Goal: Information Seeking & Learning: Learn about a topic

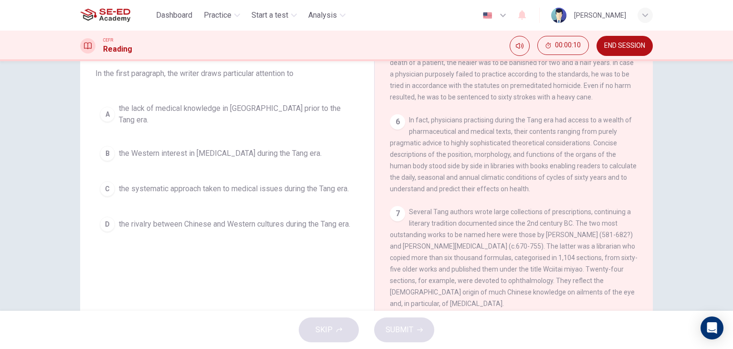
scroll to position [25, 0]
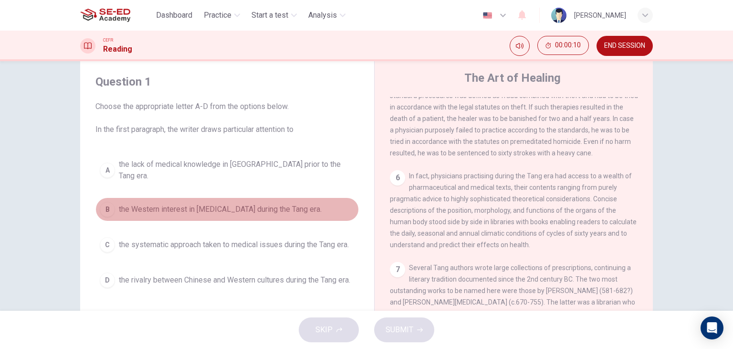
click at [225, 203] on span "the Western interest in Chinese medicine during the Tang era." at bounding box center [220, 208] width 203 height 11
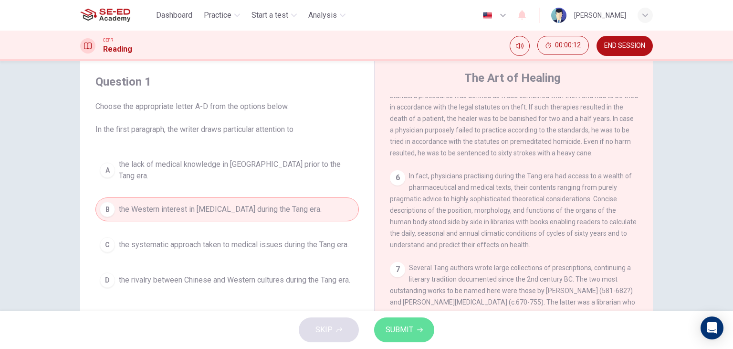
click at [386, 325] on span "SUBMIT" at bounding box center [400, 329] width 28 height 13
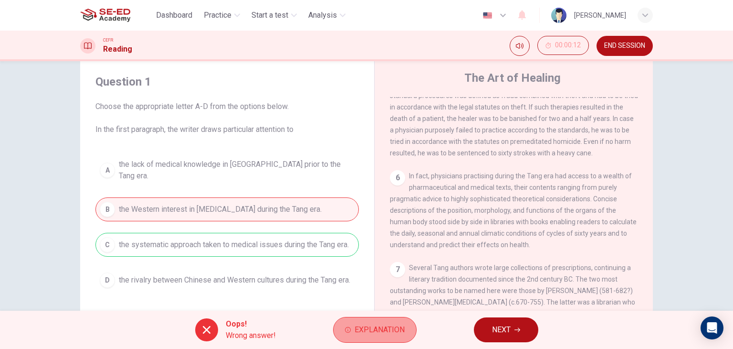
click at [376, 326] on span "Explanation" at bounding box center [380, 329] width 50 height 13
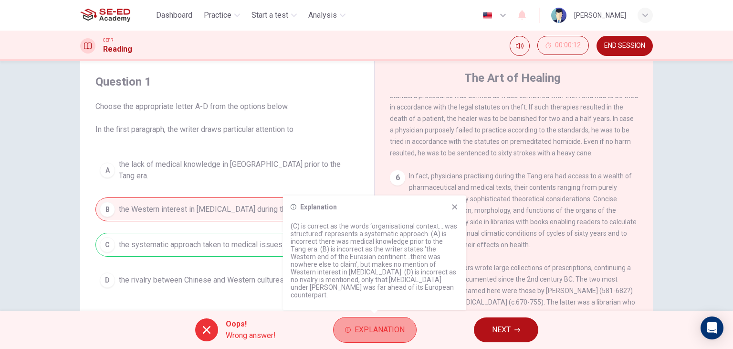
click at [376, 327] on span "Explanation" at bounding box center [380, 329] width 50 height 13
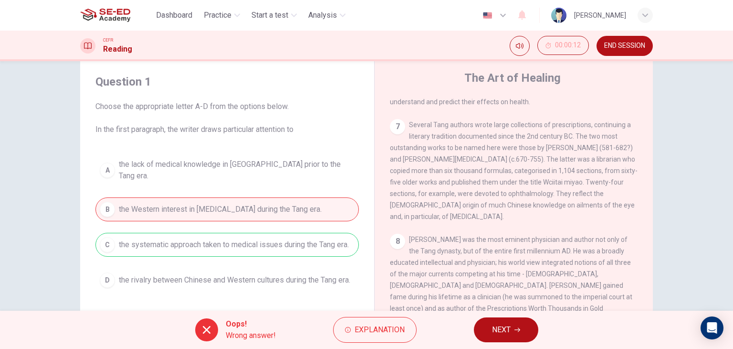
scroll to position [764, 0]
click at [528, 325] on button "NEXT" at bounding box center [506, 329] width 64 height 25
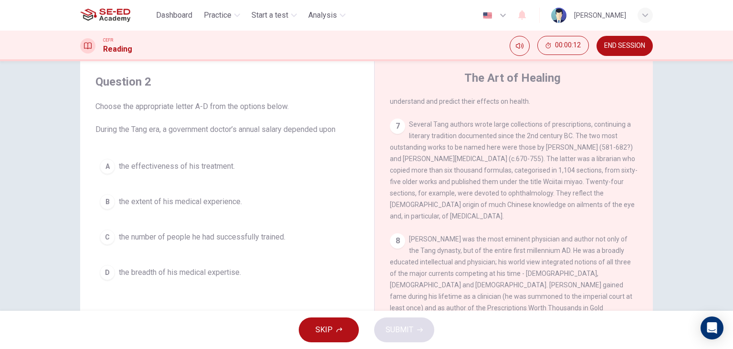
scroll to position [525, 0]
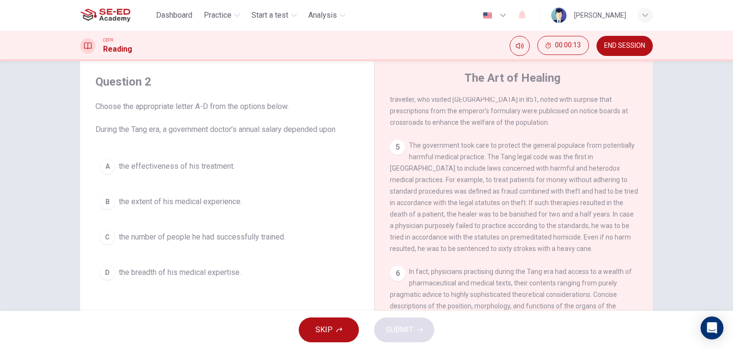
click at [218, 239] on span "the number of people he had successfully trained." at bounding box center [202, 236] width 167 height 11
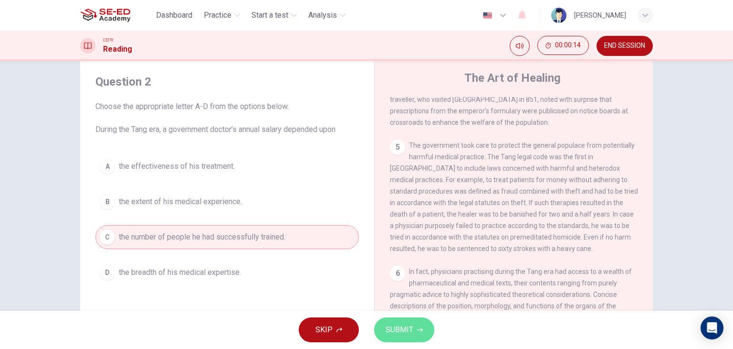
click at [394, 330] on span "SUBMIT" at bounding box center [400, 329] width 28 height 13
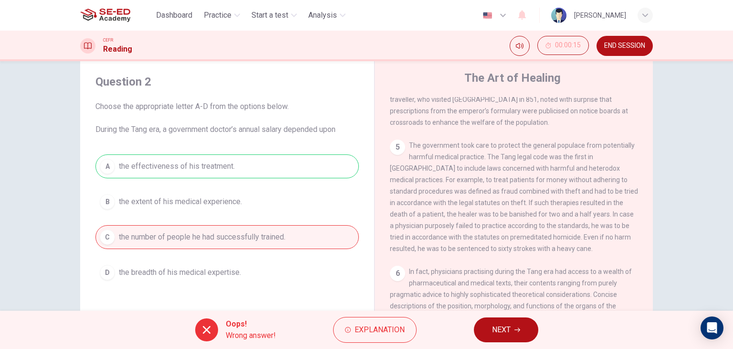
click at [509, 331] on span "NEXT" at bounding box center [501, 329] width 19 height 13
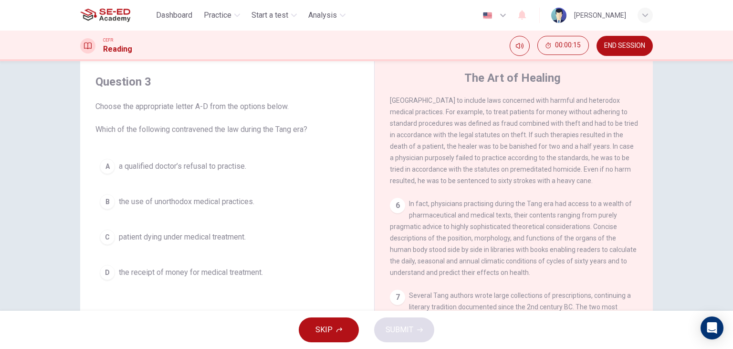
scroll to position [621, 0]
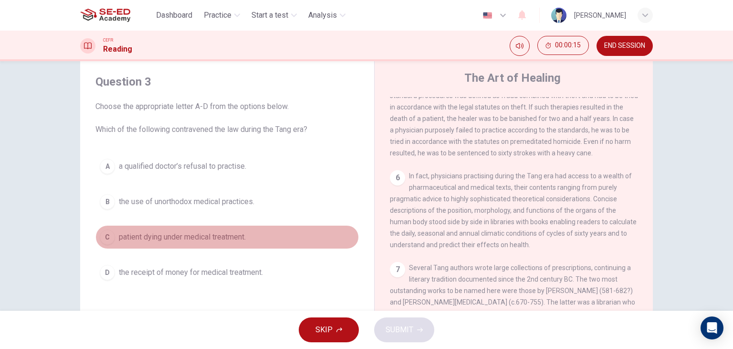
click at [233, 235] on span "patient dying under medical treatment." at bounding box center [182, 236] width 127 height 11
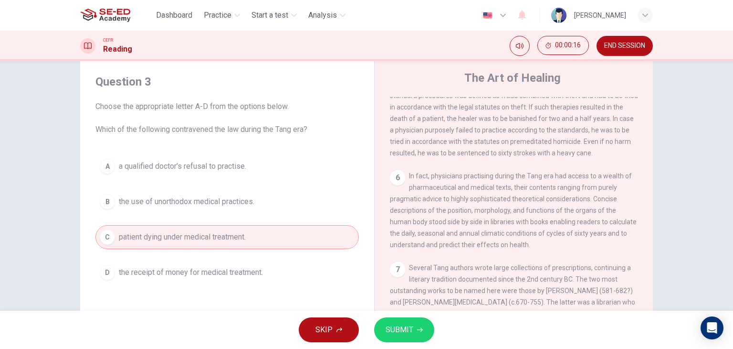
click at [388, 325] on span "SUBMIT" at bounding box center [400, 329] width 28 height 13
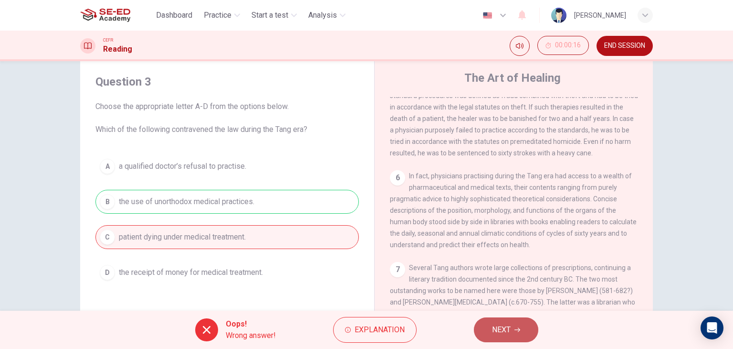
click at [497, 323] on span "NEXT" at bounding box center [501, 329] width 19 height 13
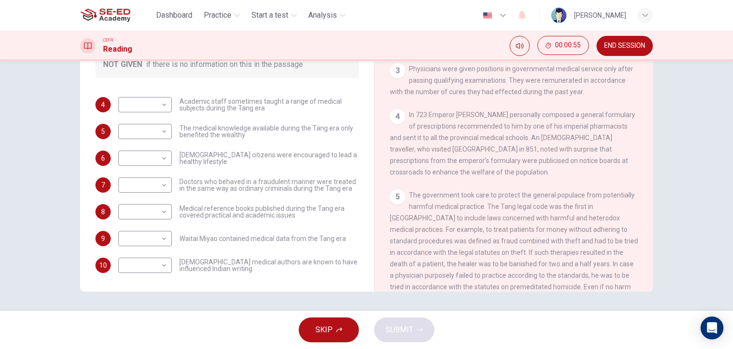
scroll to position [382, 0]
click at [315, 244] on div "​ ​ Waitai Miyao contained medical data from the Tang era" at bounding box center [232, 238] width 228 height 15
click at [164, 219] on body "This site uses cookies, as explained in our Privacy Policy . If you agree to th…" at bounding box center [366, 174] width 733 height 349
drag, startPoint x: 169, startPoint y: 216, endPoint x: 199, endPoint y: 207, distance: 30.5
click at [179, 214] on div at bounding box center [366, 174] width 733 height 349
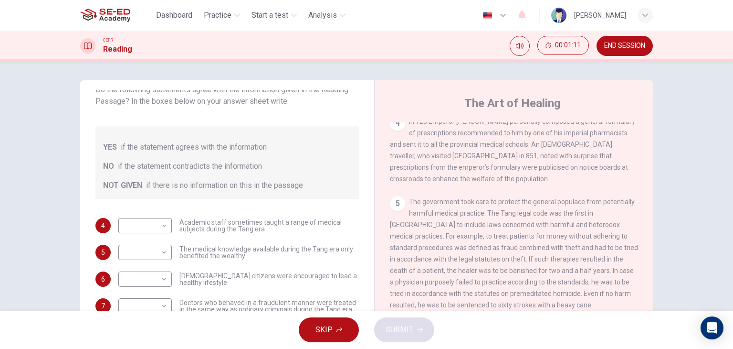
scroll to position [621, 0]
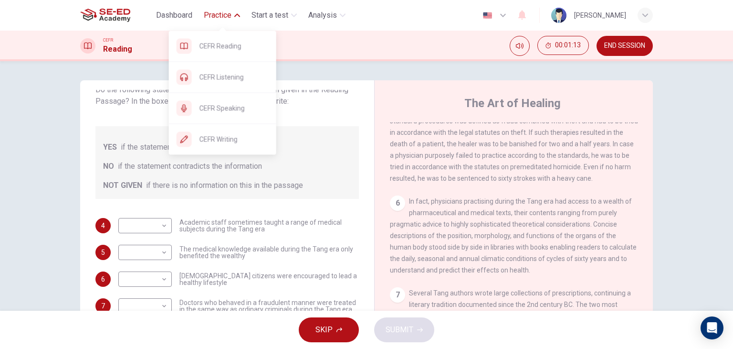
click at [236, 18] on button "Practice" at bounding box center [222, 15] width 44 height 17
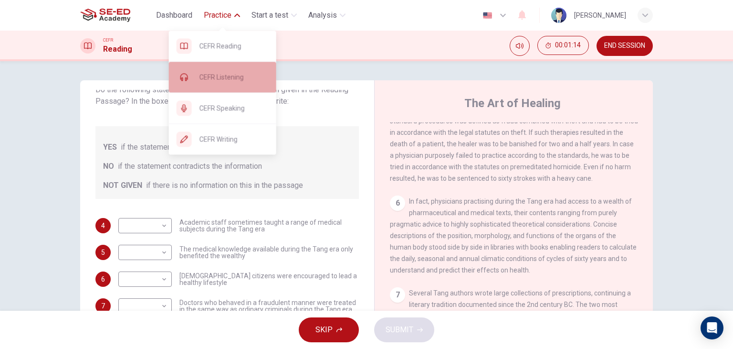
click at [214, 74] on span "CEFR Listening" at bounding box center [234, 76] width 69 height 11
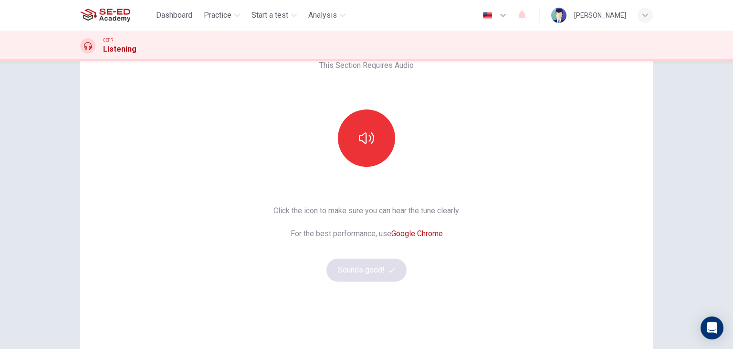
scroll to position [113, 0]
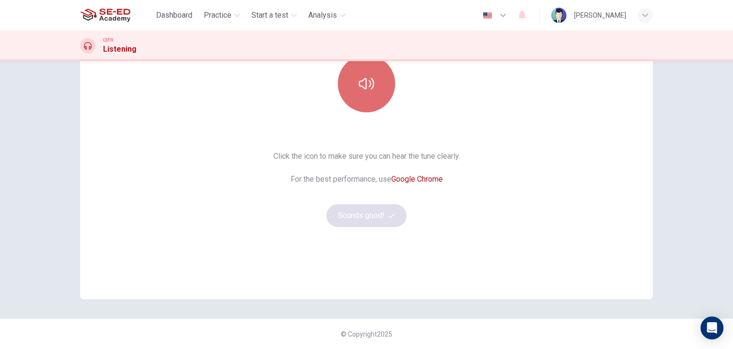
click at [381, 81] on button "button" at bounding box center [366, 83] width 57 height 57
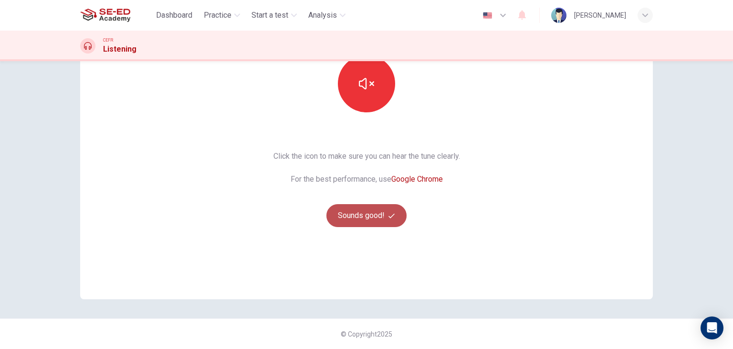
click at [349, 207] on button "Sounds good!" at bounding box center [367, 215] width 80 height 23
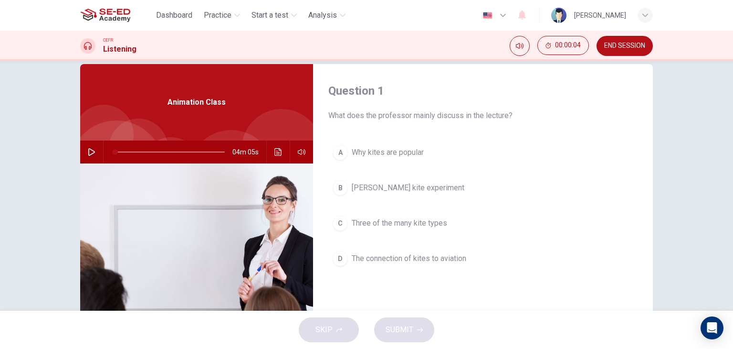
scroll to position [0, 0]
